Goal: Task Accomplishment & Management: Complete application form

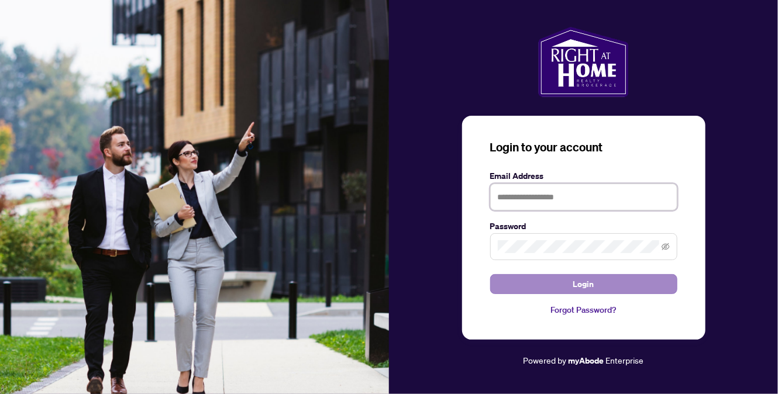
type input "**********"
click at [581, 282] on span "Login" at bounding box center [583, 284] width 21 height 19
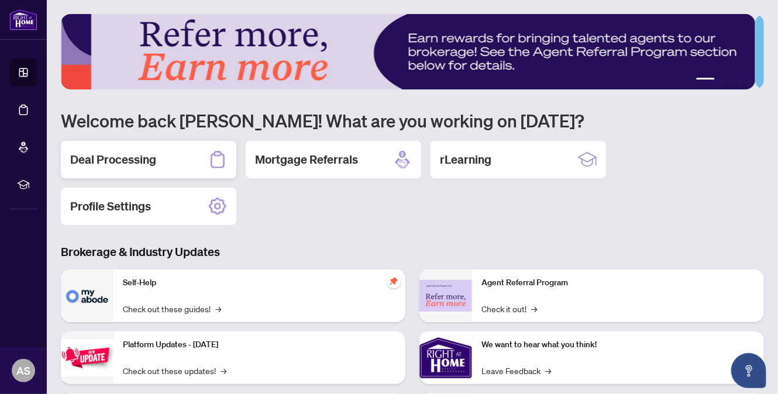
click at [139, 163] on h2 "Deal Processing" at bounding box center [113, 159] width 86 height 16
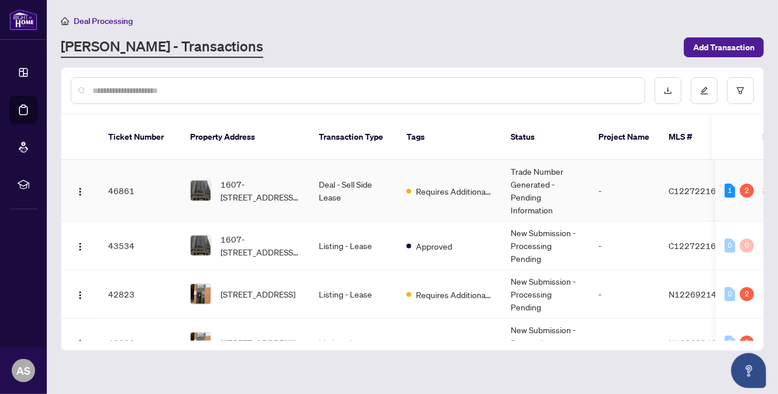
click at [364, 181] on td "Deal - Sell Side Lease" at bounding box center [353, 190] width 88 height 61
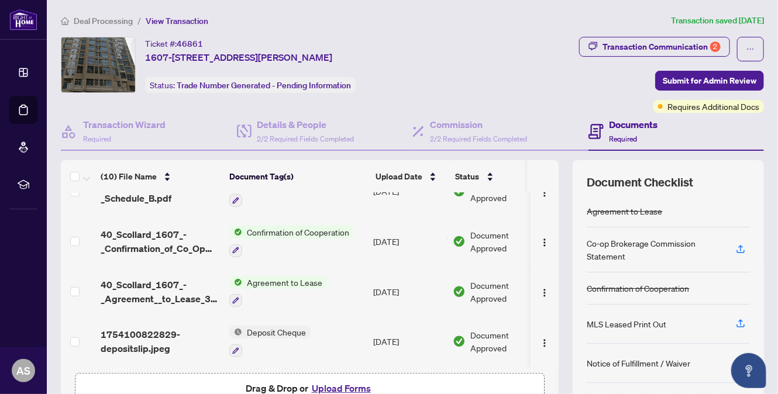
scroll to position [112, 0]
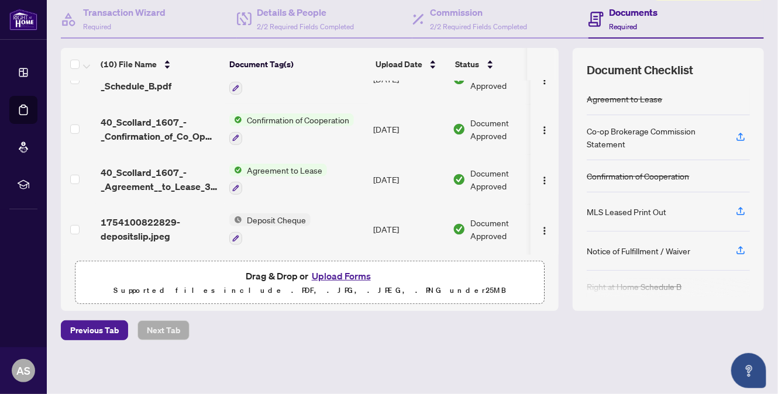
click at [346, 275] on button "Upload Forms" at bounding box center [341, 275] width 66 height 15
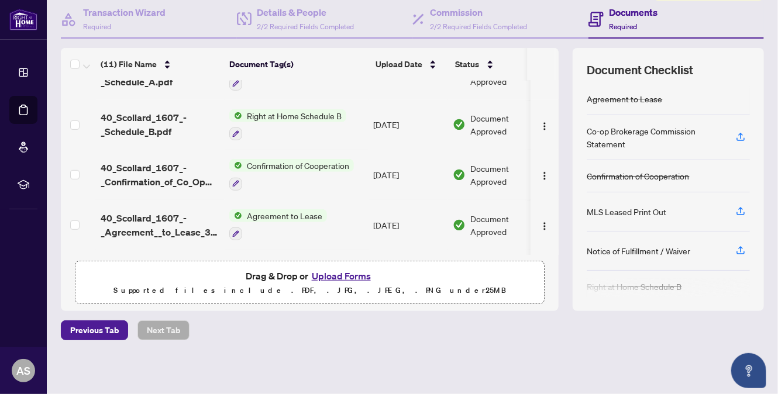
scroll to position [91, 0]
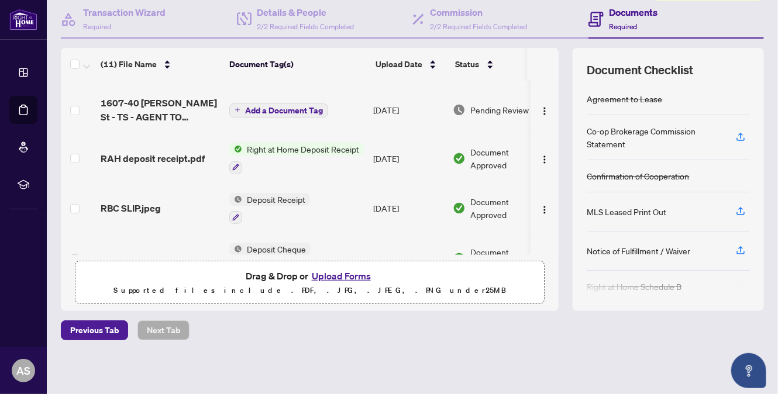
click at [280, 106] on span "Add a Document Tag" at bounding box center [284, 110] width 78 height 8
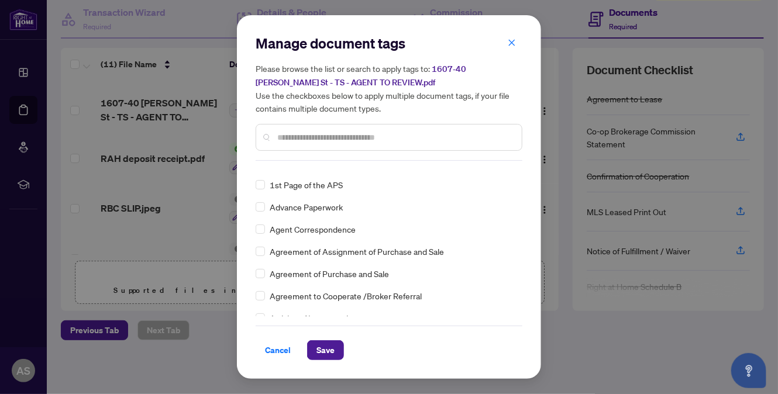
scroll to position [175, 0]
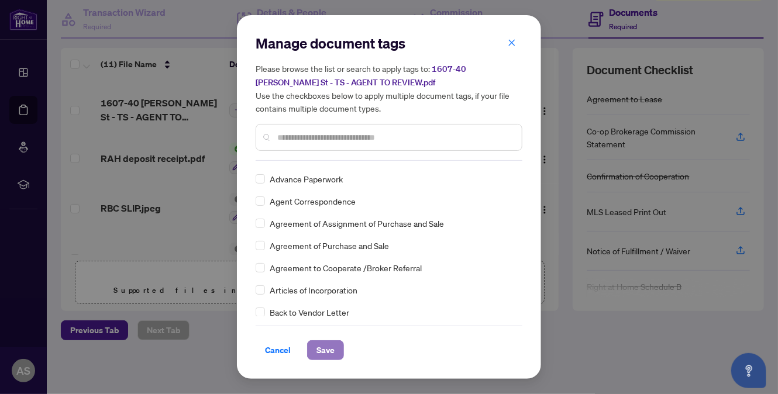
click at [337, 349] on button "Save" at bounding box center [325, 350] width 37 height 20
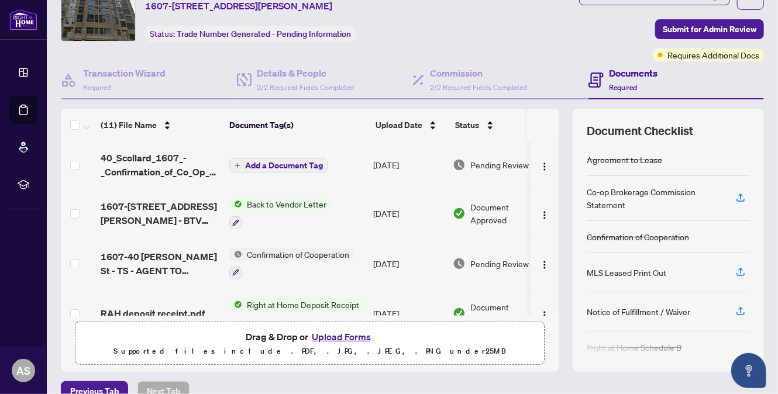
scroll to position [0, 0]
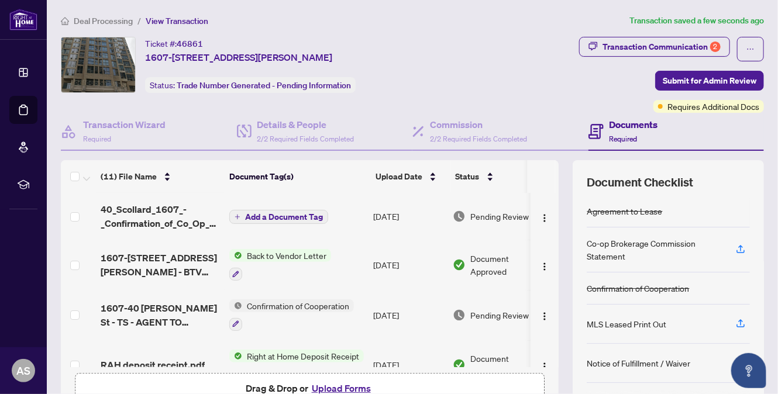
click at [266, 215] on span "Add a Document Tag" at bounding box center [284, 217] width 78 height 8
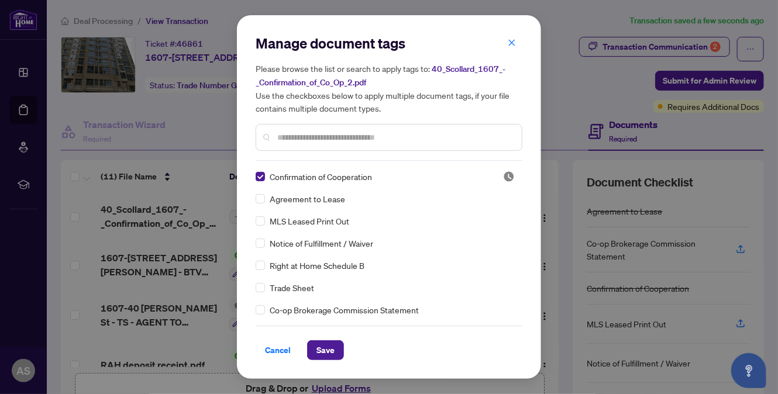
drag, startPoint x: 320, startPoint y: 351, endPoint x: 416, endPoint y: 316, distance: 101.9
click at [321, 350] on span "Save" at bounding box center [325, 350] width 18 height 19
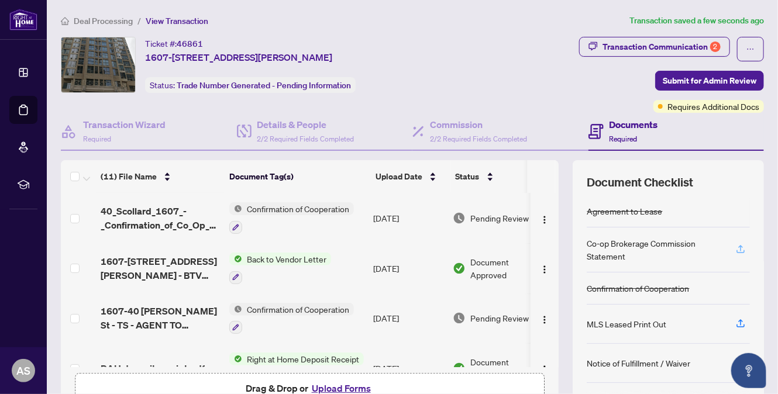
click at [735, 250] on icon "button" at bounding box center [740, 249] width 11 height 11
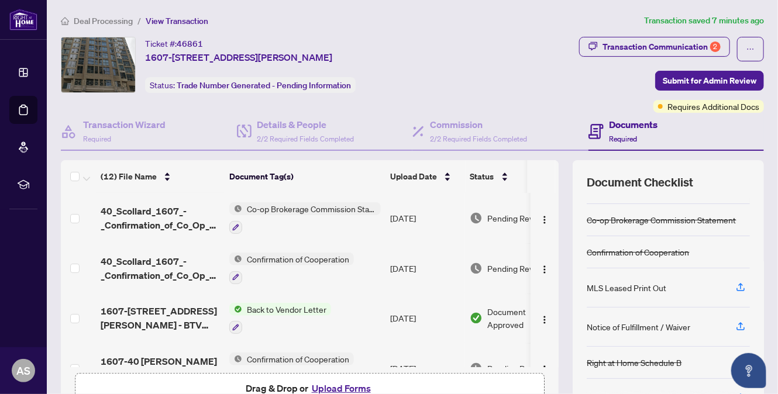
scroll to position [35, 0]
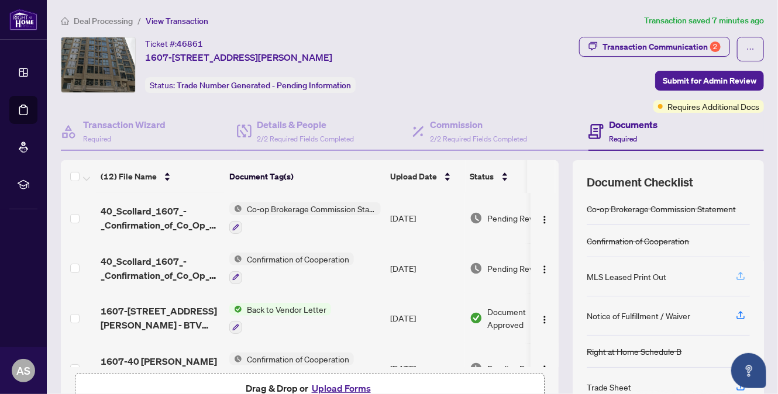
click at [735, 273] on icon "button" at bounding box center [740, 276] width 11 height 11
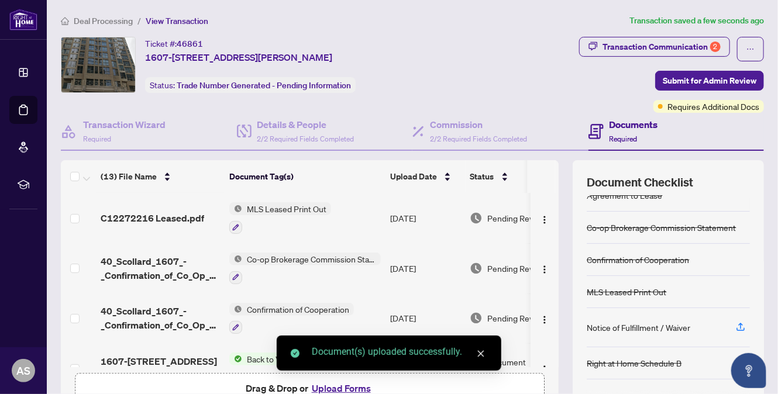
scroll to position [28, 0]
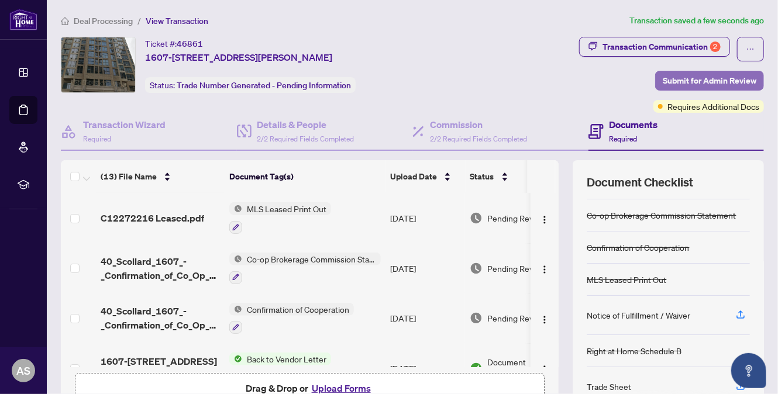
click at [700, 77] on span "Submit for Admin Review" at bounding box center [710, 80] width 94 height 19
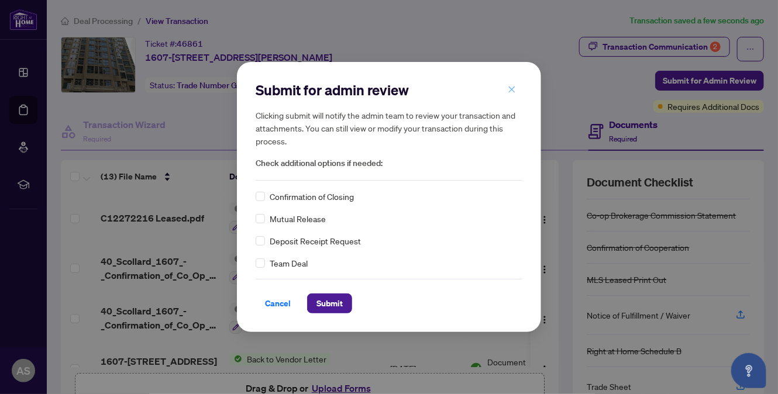
drag, startPoint x: 509, startPoint y: 88, endPoint x: 727, endPoint y: 21, distance: 228.3
click at [508, 88] on icon "close" at bounding box center [512, 89] width 8 height 8
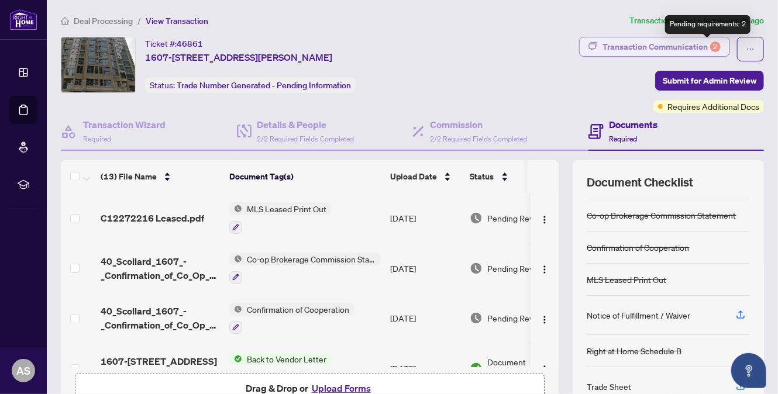
click at [710, 43] on div "2" at bounding box center [715, 47] width 11 height 11
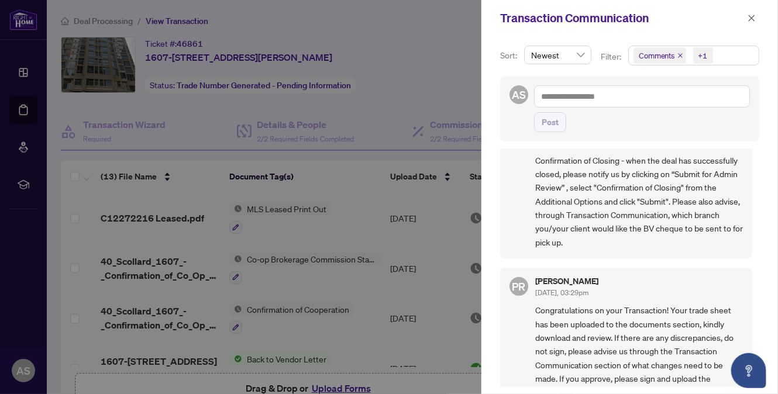
scroll to position [117, 0]
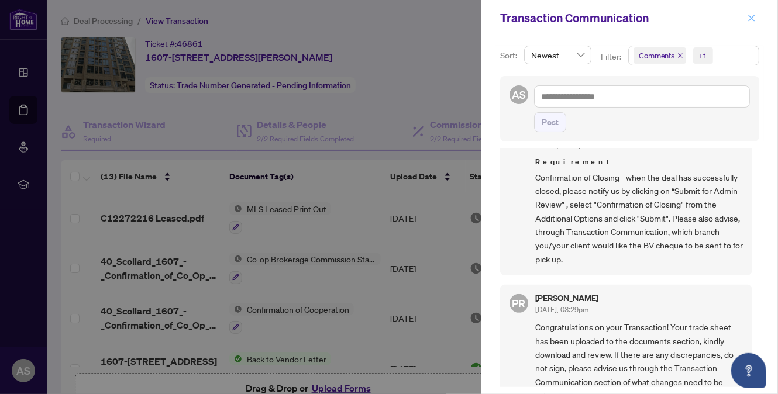
click at [753, 18] on icon "close" at bounding box center [751, 18] width 8 height 8
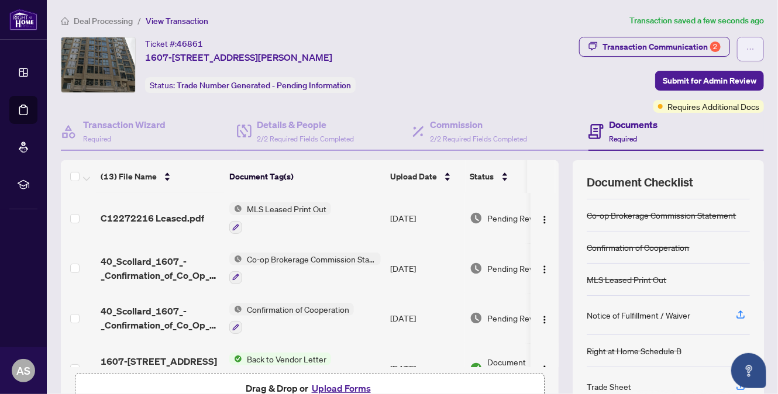
click at [747, 44] on button "button" at bounding box center [750, 49] width 27 height 25
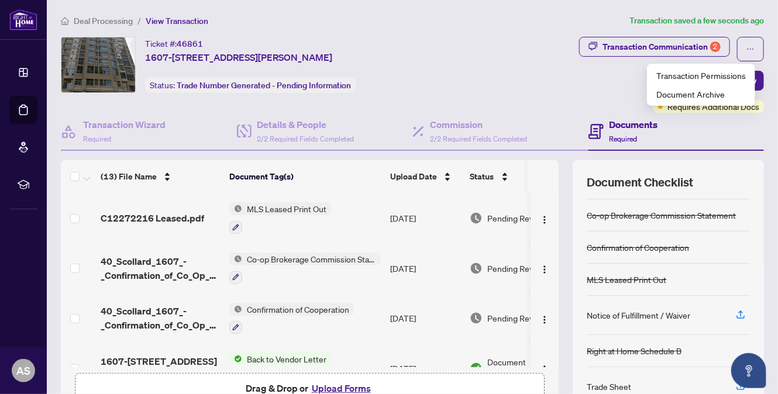
click at [435, 63] on div "Ticket #: 46861 1607-[STREET_ADDRESS][PERSON_NAME] Status: Trade Number Generat…" at bounding box center [263, 65] width 404 height 56
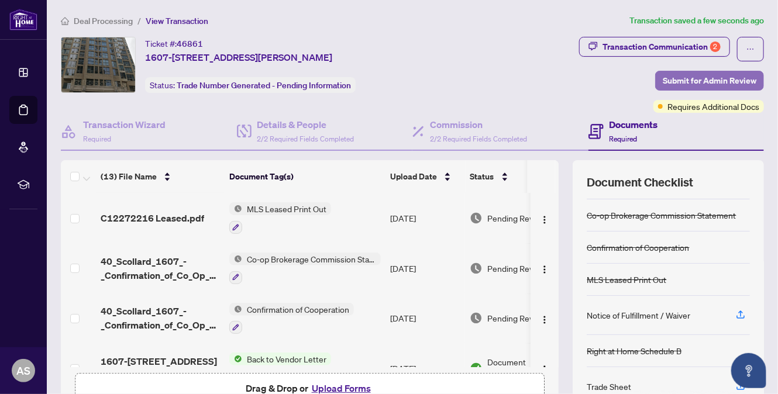
click at [688, 81] on span "Submit for Admin Review" at bounding box center [710, 80] width 94 height 19
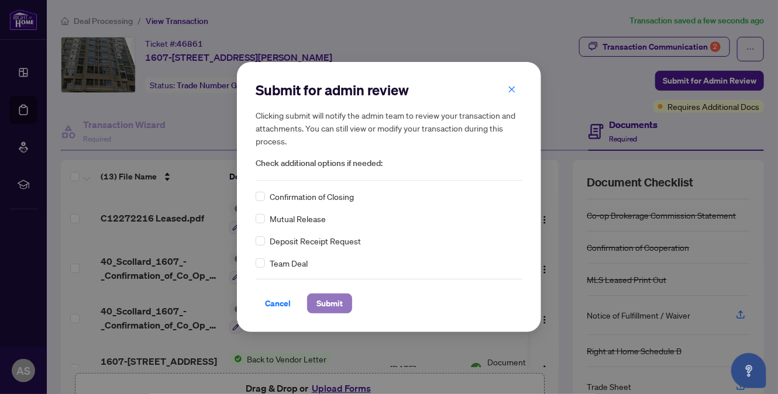
click at [344, 305] on button "Submit" at bounding box center [329, 304] width 45 height 20
